Goal: Task Accomplishment & Management: Manage account settings

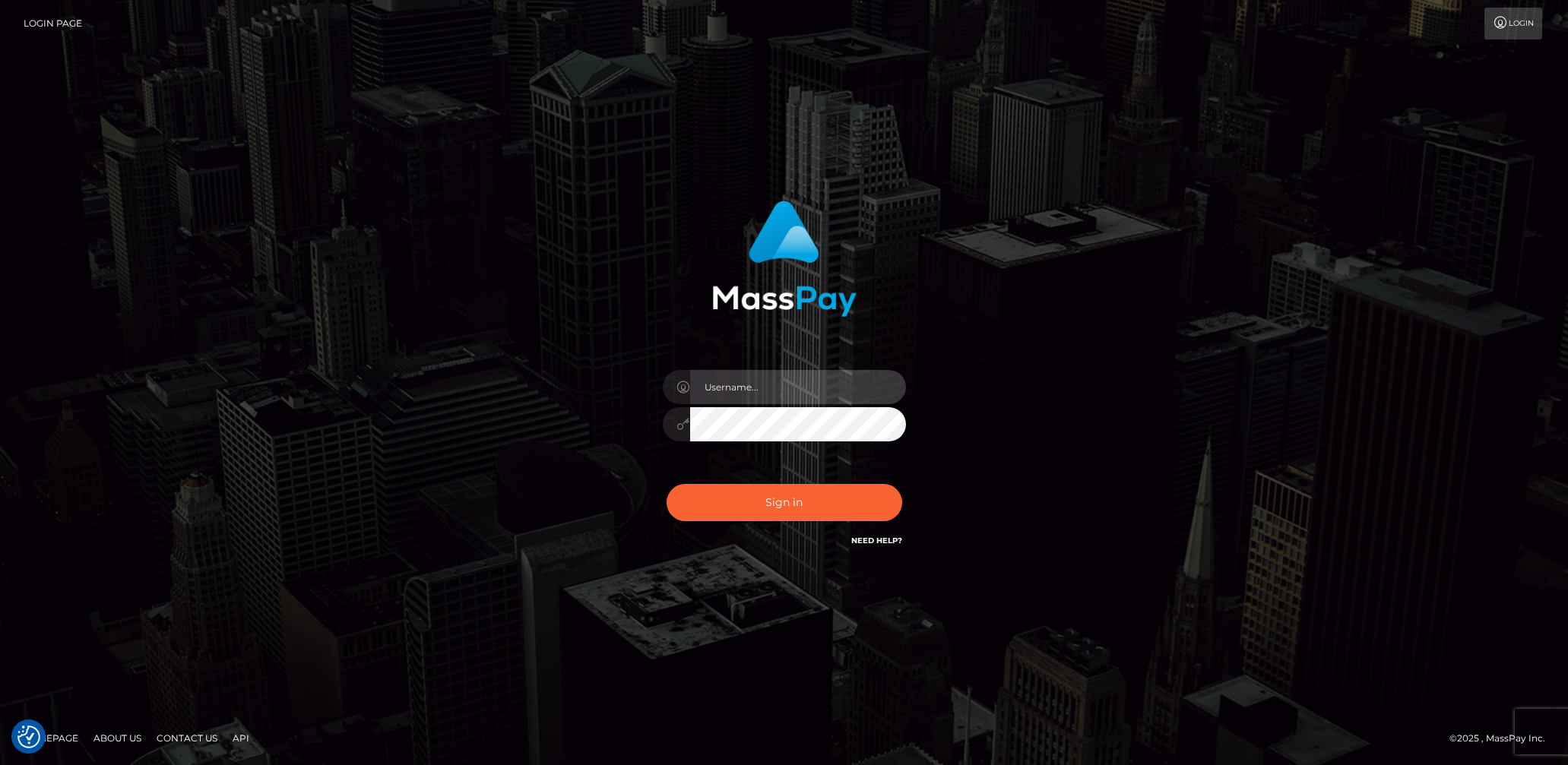
drag, startPoint x: 757, startPoint y: 383, endPoint x: 761, endPoint y: 391, distance: 8.9
click at [758, 384] on input "text" at bounding box center [798, 387] width 216 height 34
type input "[DEMOGRAPHIC_DATA].v"
click at [812, 503] on button "Sign in" at bounding box center [785, 503] width 236 height 37
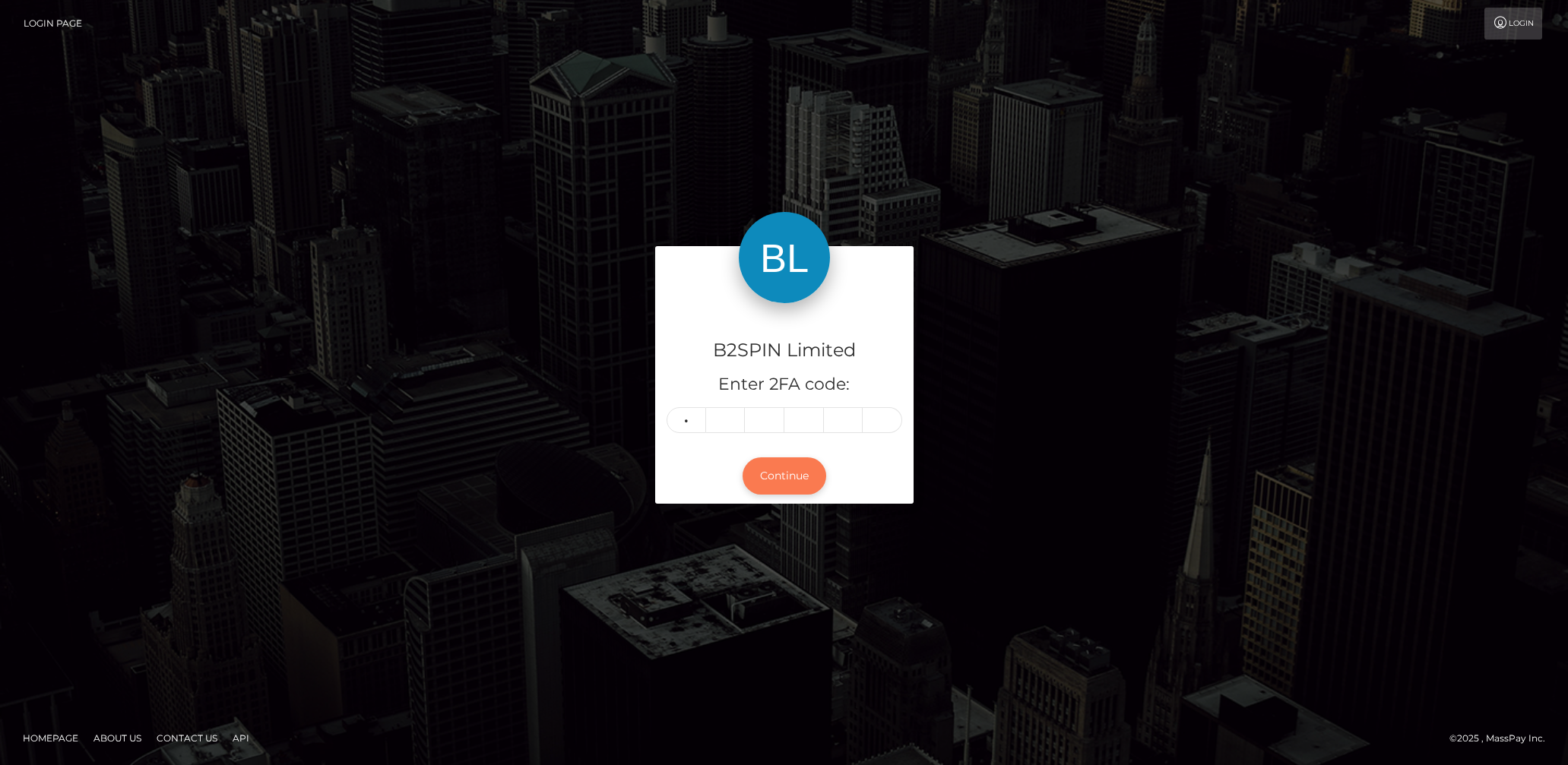
type input "6"
type input "7"
type input "6"
type input "4"
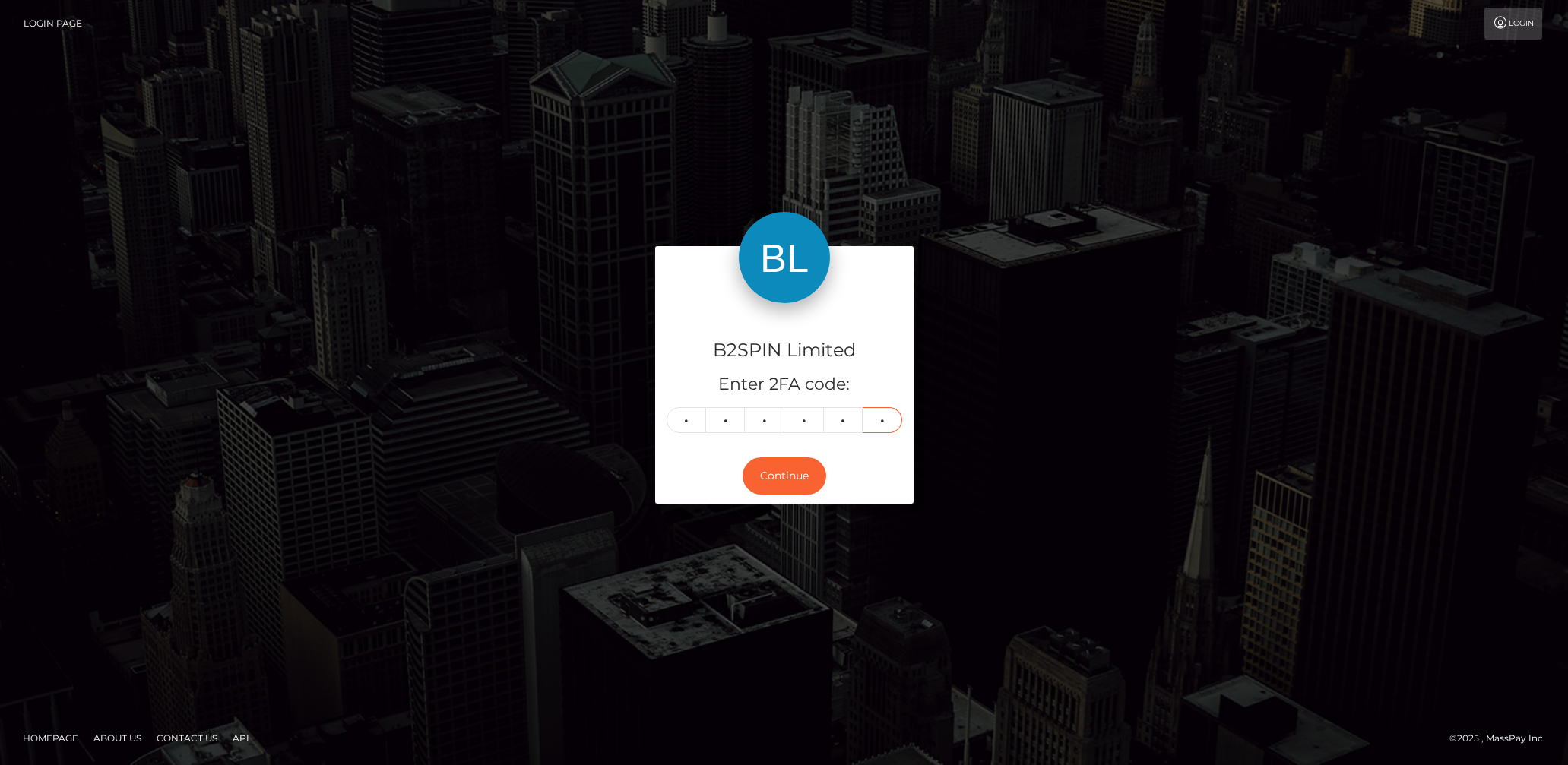
type input "3"
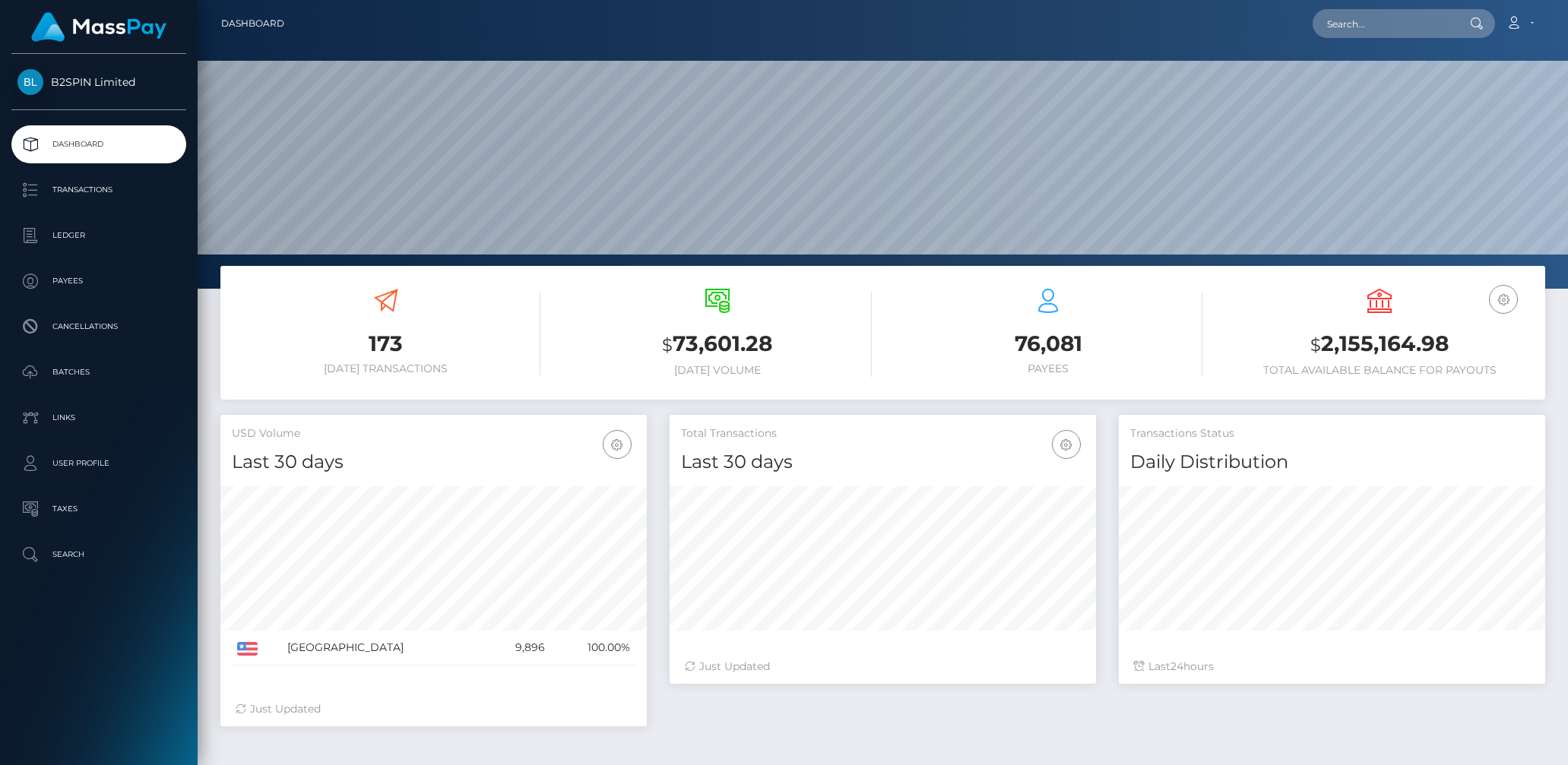
scroll to position [269, 426]
click at [1343, 337] on h3 "$ 2,155,164.98" at bounding box center [1379, 344] width 308 height 31
copy h3 "2,155,164.98"
